Goal: Information Seeking & Learning: Understand process/instructions

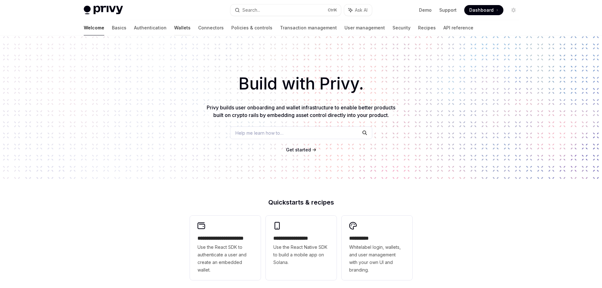
click at [174, 25] on link "Wallets" at bounding box center [182, 27] width 16 height 15
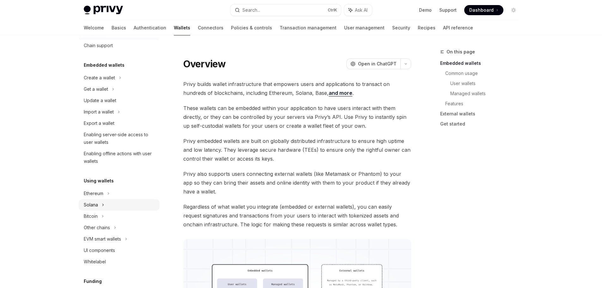
scroll to position [32, 0]
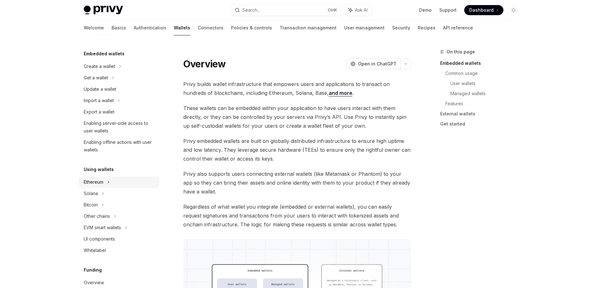
click at [105, 72] on div "Ethereum" at bounding box center [119, 66] width 81 height 11
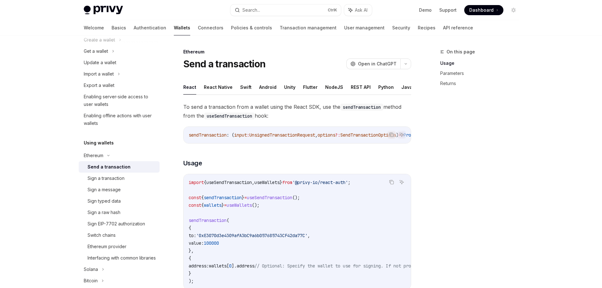
scroll to position [95, 0]
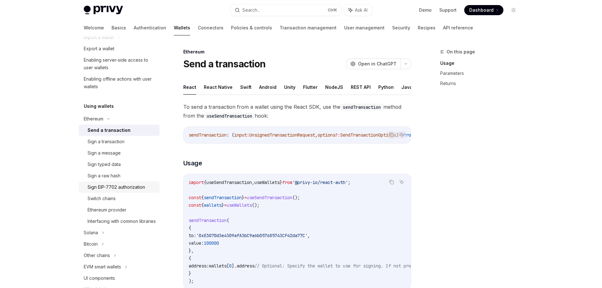
click at [126, 187] on div "Sign EIP-7702 authorization" at bounding box center [116, 187] width 57 height 8
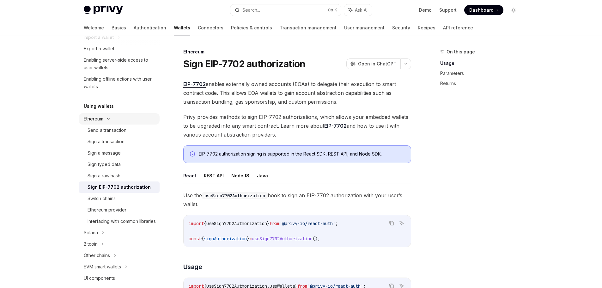
click at [102, 7] on div "Ethereum" at bounding box center [99, 3] width 31 height 8
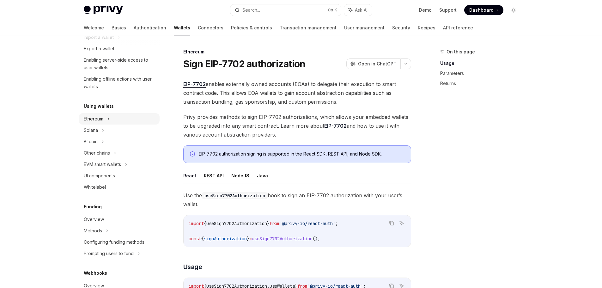
click at [102, 7] on div "Ethereum" at bounding box center [99, 3] width 31 height 8
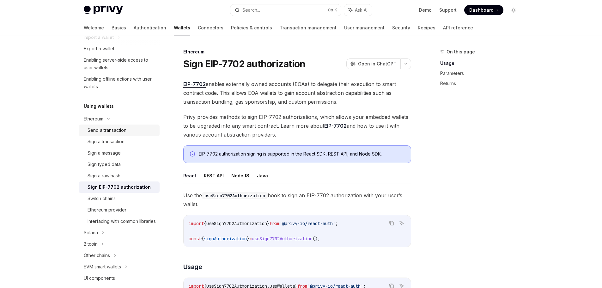
click at [115, 130] on div "Send a transaction" at bounding box center [107, 130] width 39 height 8
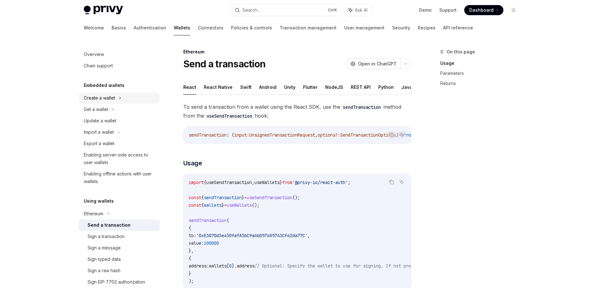
click at [103, 99] on div "Create a wallet" at bounding box center [99, 98] width 31 height 8
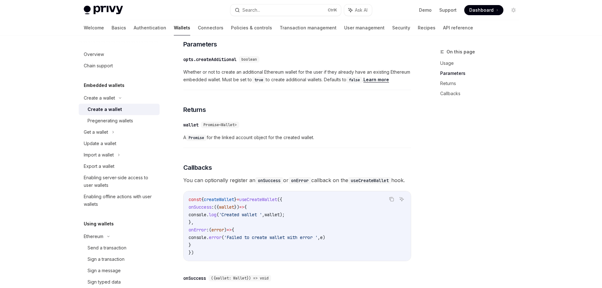
scroll to position [468, 0]
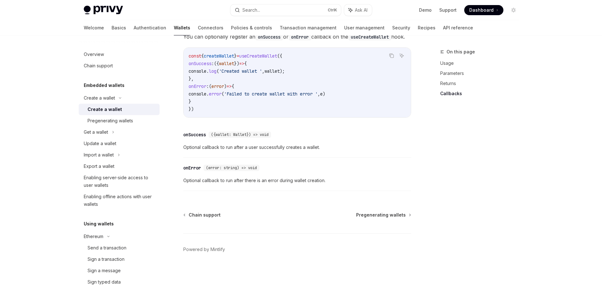
click at [98, 32] on div "Welcome Basics Authentication Wallets Connectors Policies & controls Transactio…" at bounding box center [278, 27] width 389 height 15
click at [112, 27] on link "Basics" at bounding box center [119, 27] width 15 height 15
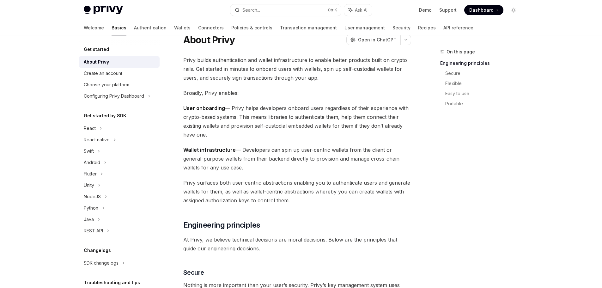
scroll to position [32, 0]
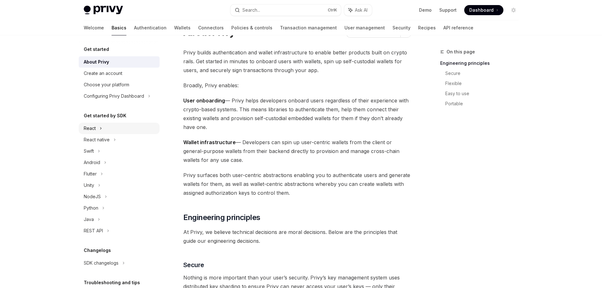
click at [98, 126] on div "React" at bounding box center [119, 128] width 81 height 11
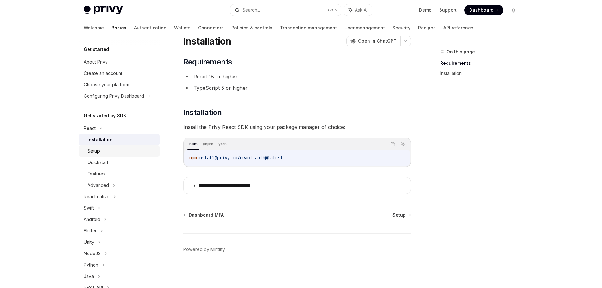
click at [101, 148] on div "Setup" at bounding box center [122, 151] width 68 height 8
type textarea "*"
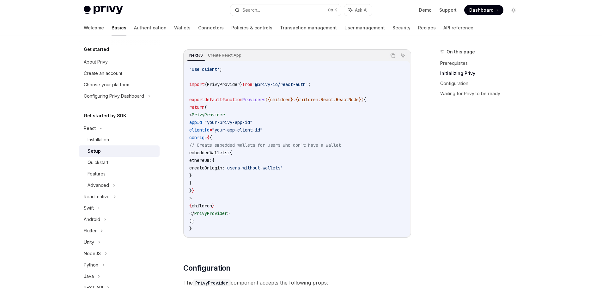
scroll to position [212, 0]
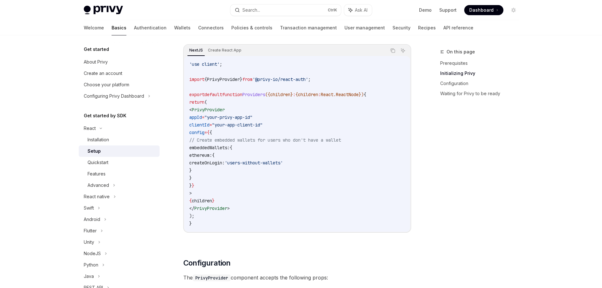
drag, startPoint x: 329, startPoint y: 165, endPoint x: 222, endPoint y: 165, distance: 107.4
click at [222, 165] on code "'use client' ; import { PrivyProvider } from '@privy-io/react-auth' ; export de…" at bounding box center [297, 143] width 216 height 167
copy span "createOnLogin: 'users-without-wallets'"
